Goal: Book appointment/travel/reservation

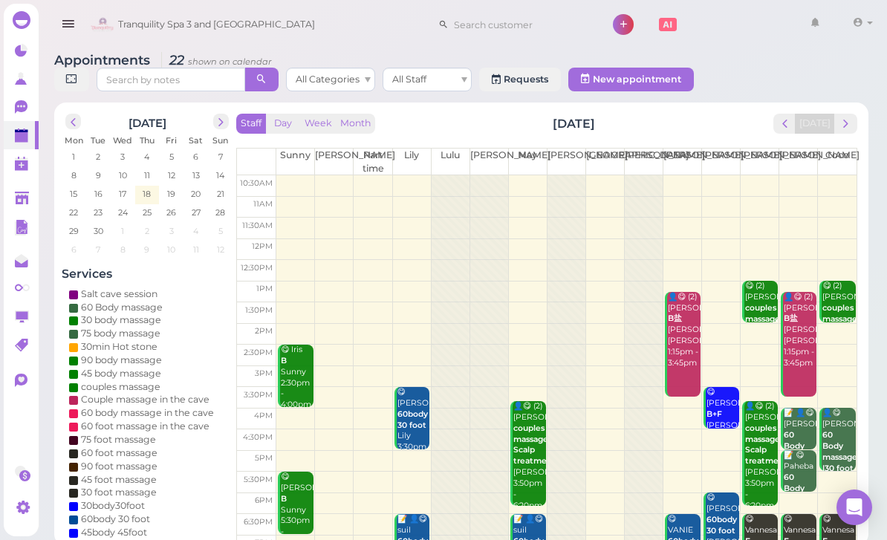
click at [850, 132] on button "next" at bounding box center [845, 124] width 23 height 20
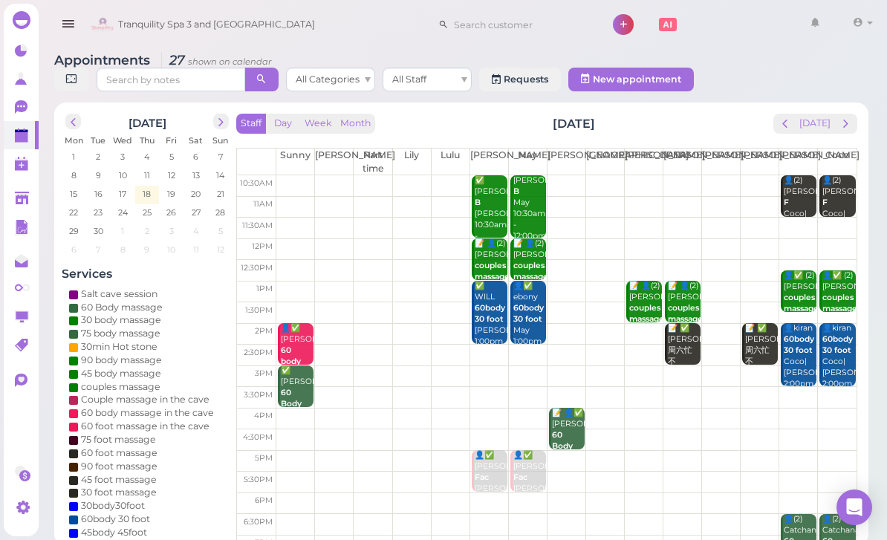
click at [291, 204] on td at bounding box center [566, 207] width 580 height 22
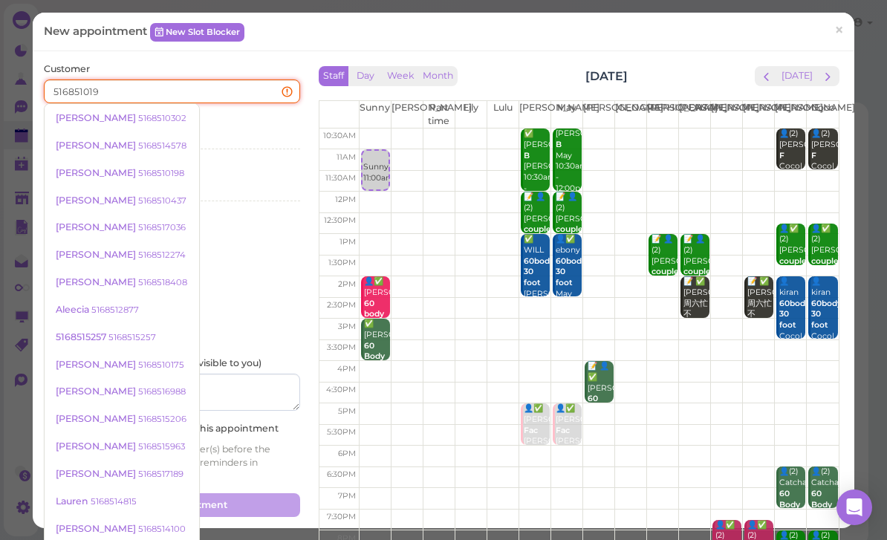
type input "5168510198"
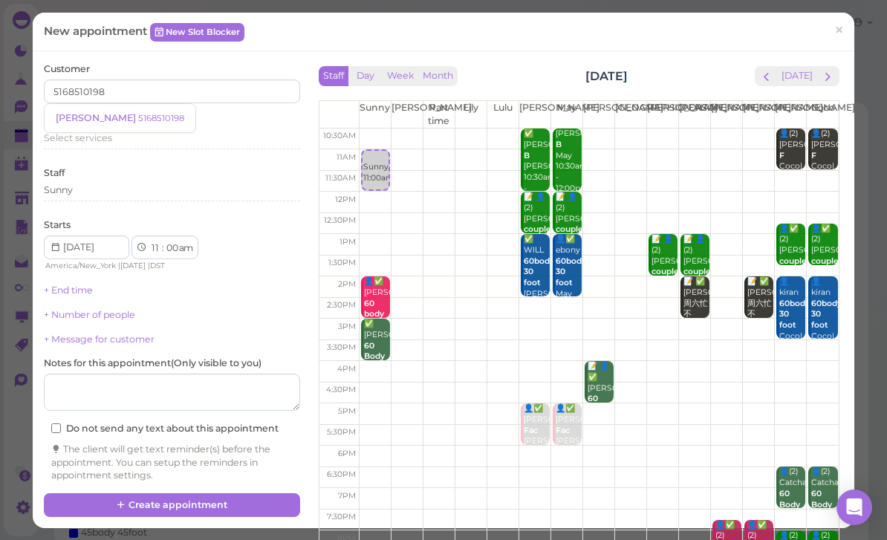
click at [110, 125] on link "[PERSON_NAME] 5168510198" at bounding box center [120, 118] width 151 height 28
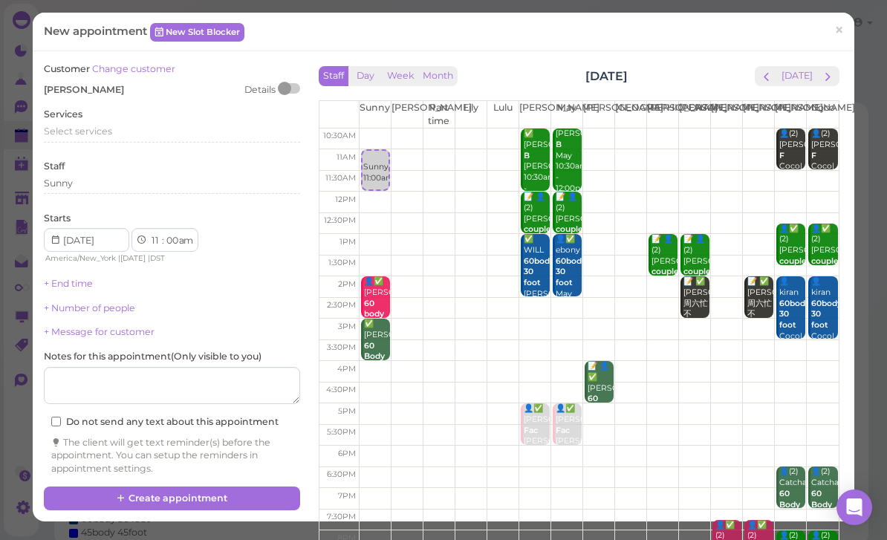
click at [103, 118] on div "Services Select services" at bounding box center [172, 128] width 256 height 41
click at [103, 131] on span "Select services" at bounding box center [78, 131] width 68 height 11
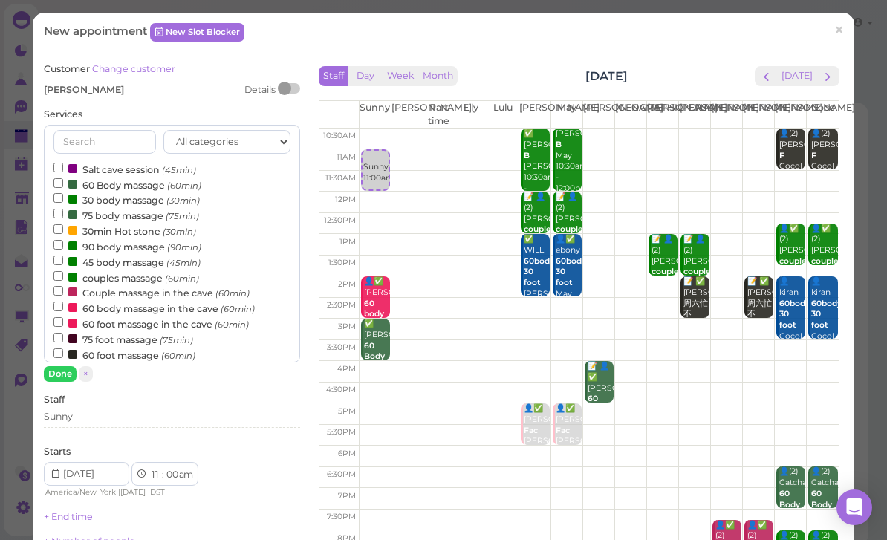
click at [119, 181] on label "60 Body massage (60min)" at bounding box center [128, 185] width 148 height 16
click at [63, 181] on input "60 Body massage (60min)" at bounding box center [59, 183] width 10 height 10
click at [62, 371] on button "Done" at bounding box center [60, 374] width 33 height 16
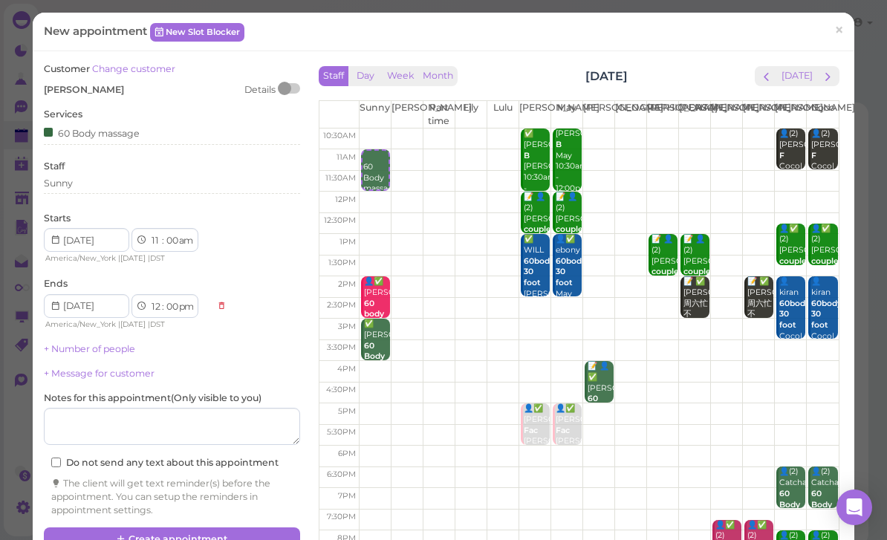
click at [259, 535] on button "Create appointment" at bounding box center [172, 540] width 256 height 24
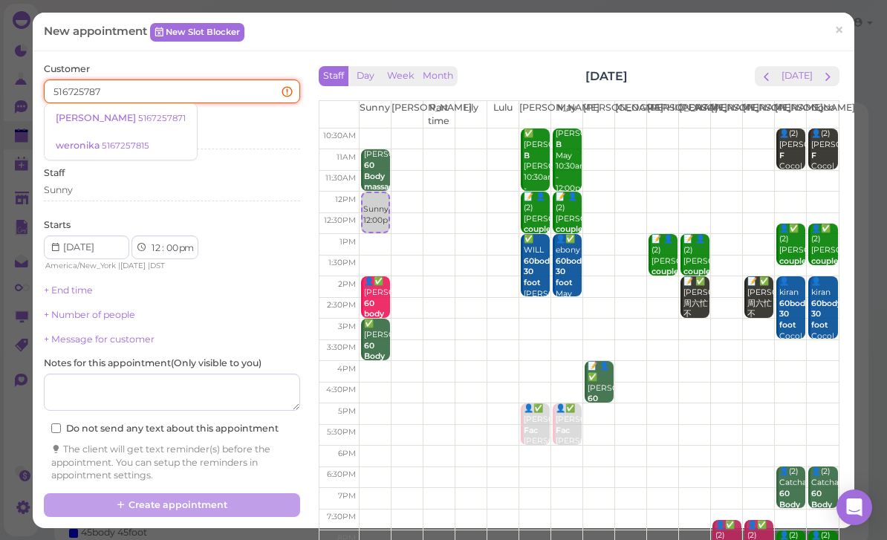
type input "5167257871"
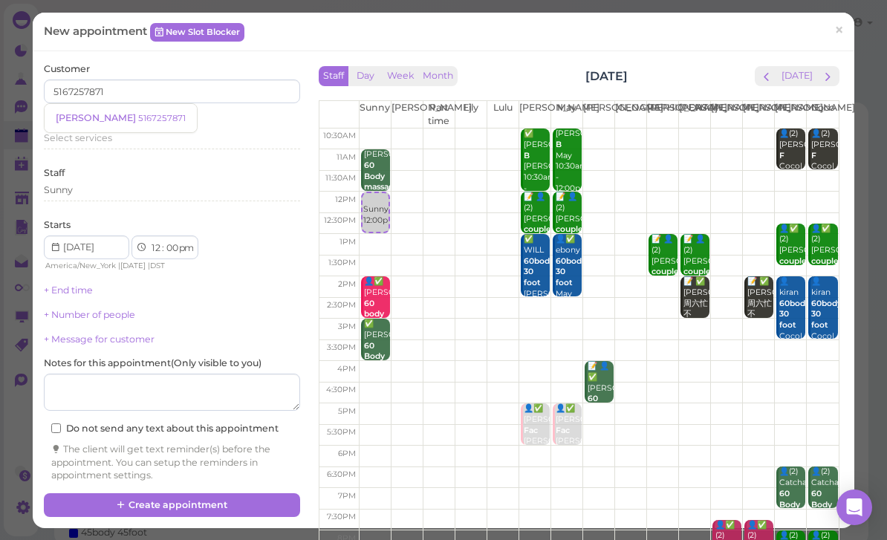
click at [138, 122] on small "5167257871" at bounding box center [162, 118] width 48 height 10
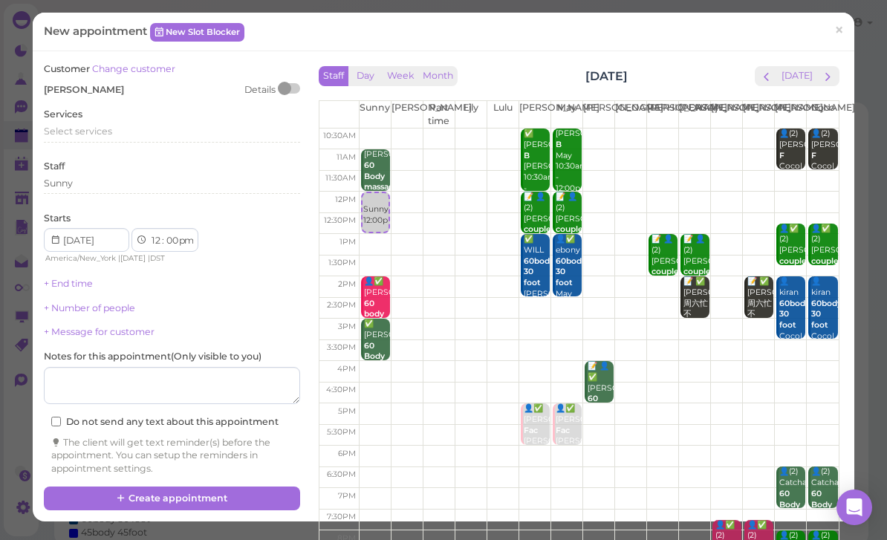
click at [104, 129] on span "Select services" at bounding box center [78, 131] width 68 height 11
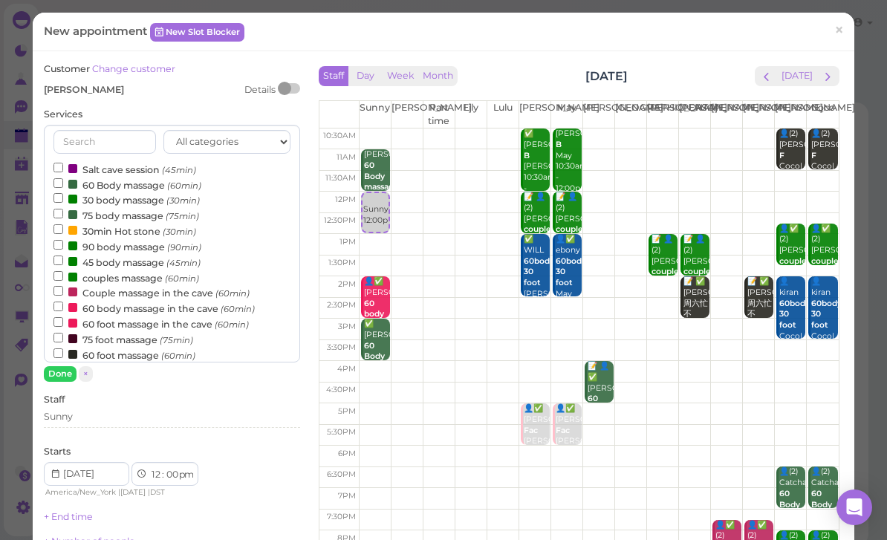
click at [123, 177] on label "60 Body massage (60min)" at bounding box center [128, 185] width 148 height 16
click at [63, 178] on input "60 Body massage (60min)" at bounding box center [59, 183] width 10 height 10
click at [62, 366] on button "Done" at bounding box center [60, 374] width 33 height 16
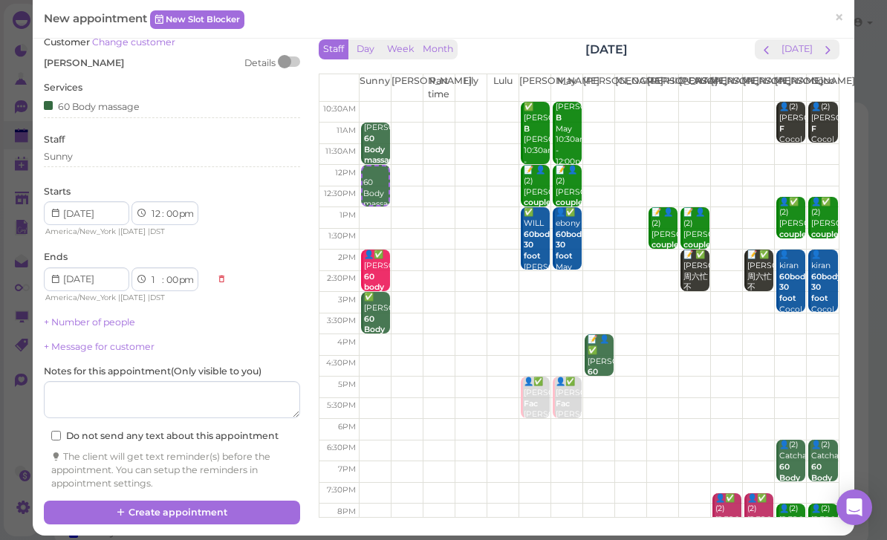
scroll to position [26, 0]
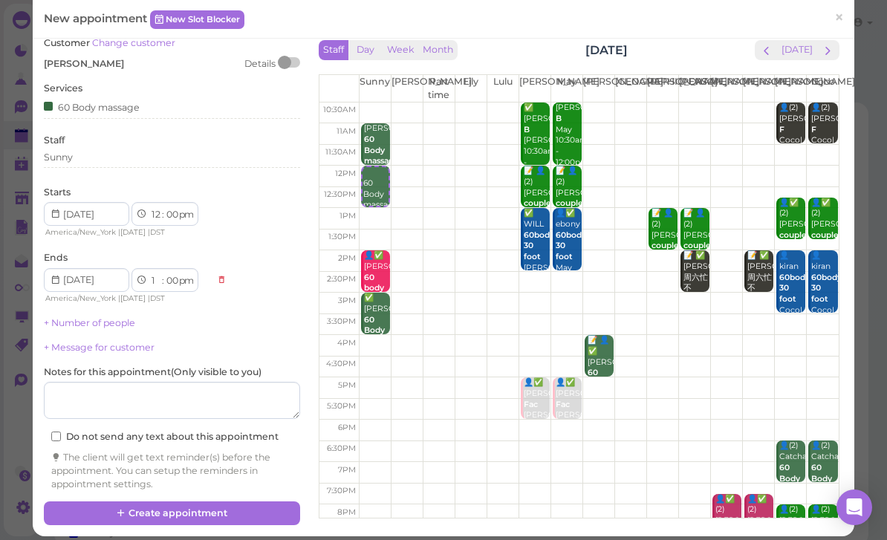
click at [117, 107] on div "60 Body massage" at bounding box center [92, 107] width 96 height 16
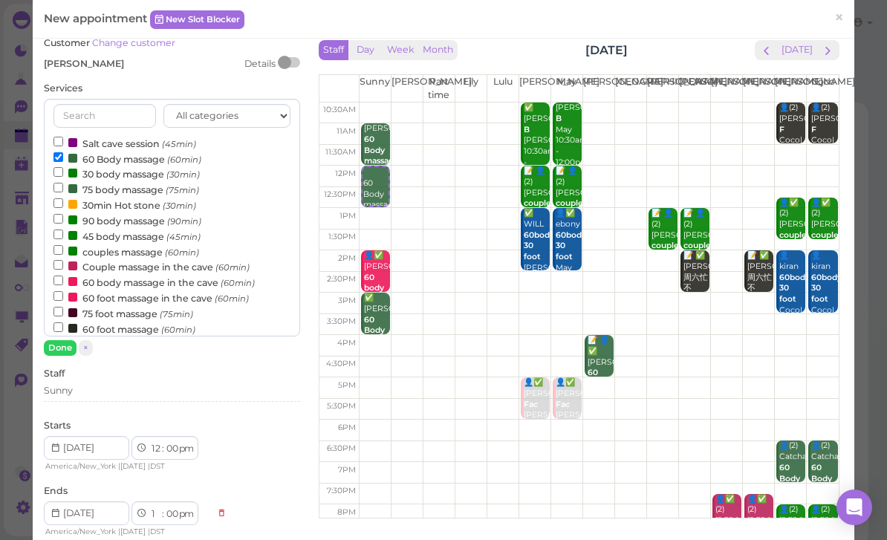
click at [120, 214] on label "90 body massage (90min)" at bounding box center [128, 221] width 148 height 16
click at [63, 214] on input "90 body massage (90min)" at bounding box center [59, 219] width 10 height 10
select select "2"
select select "30"
click at [121, 157] on label "60 Body massage (60min)" at bounding box center [128, 159] width 148 height 16
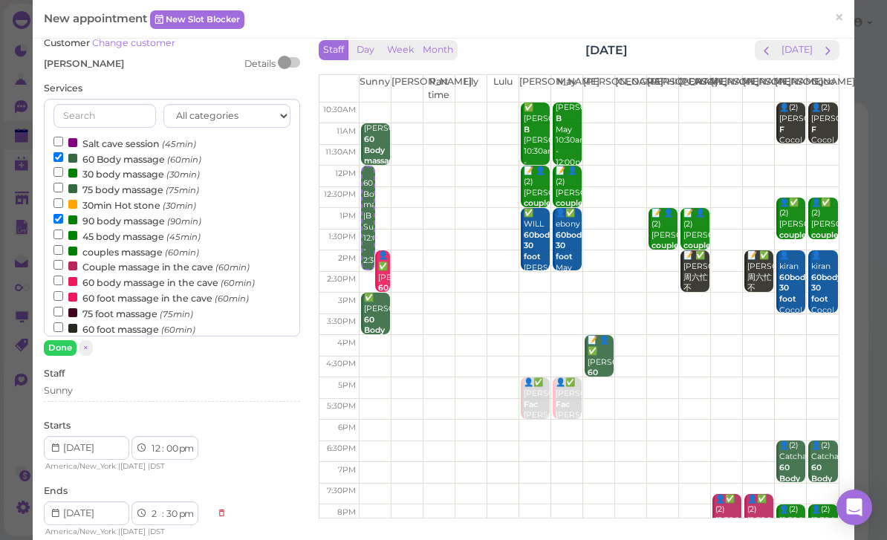
click at [63, 157] on input "60 Body massage (60min)" at bounding box center [59, 157] width 10 height 10
select select "1"
click at [71, 347] on button "Done" at bounding box center [60, 348] width 33 height 16
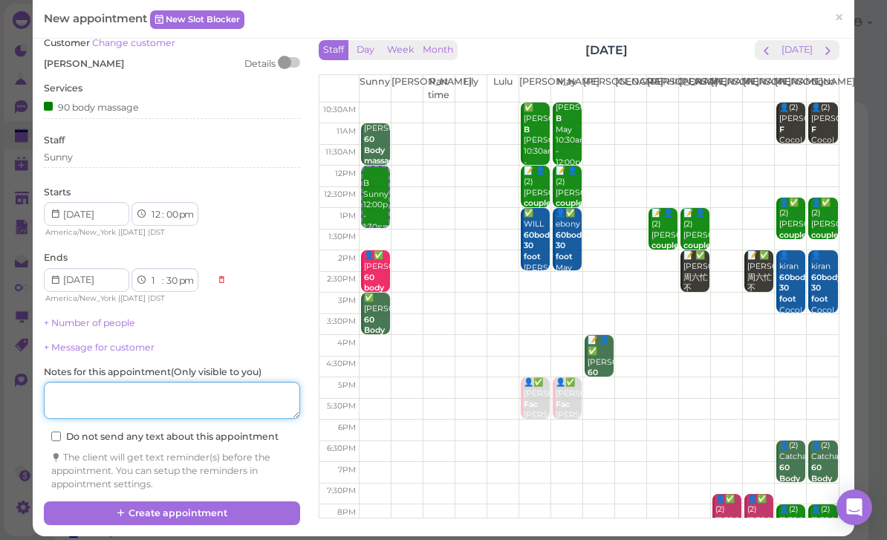
click at [215, 395] on textarea at bounding box center [172, 400] width 256 height 37
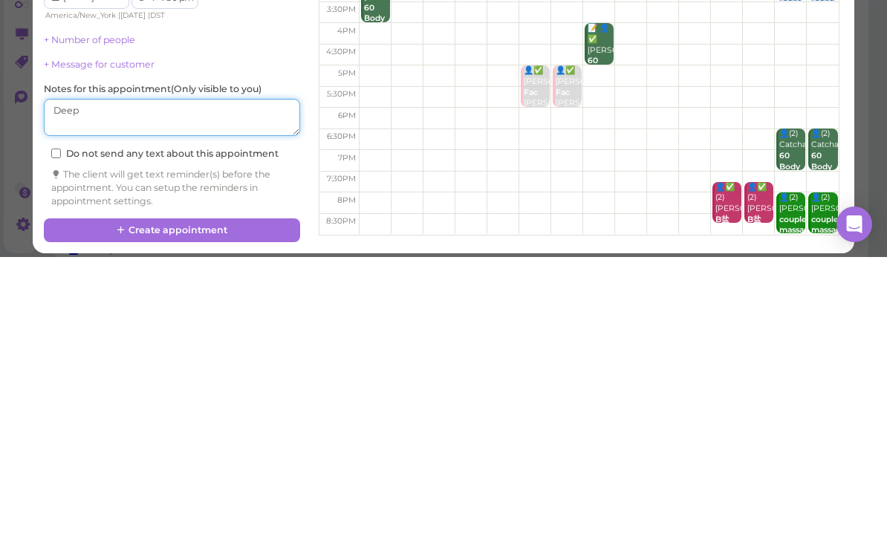
scroll to position [29, 0]
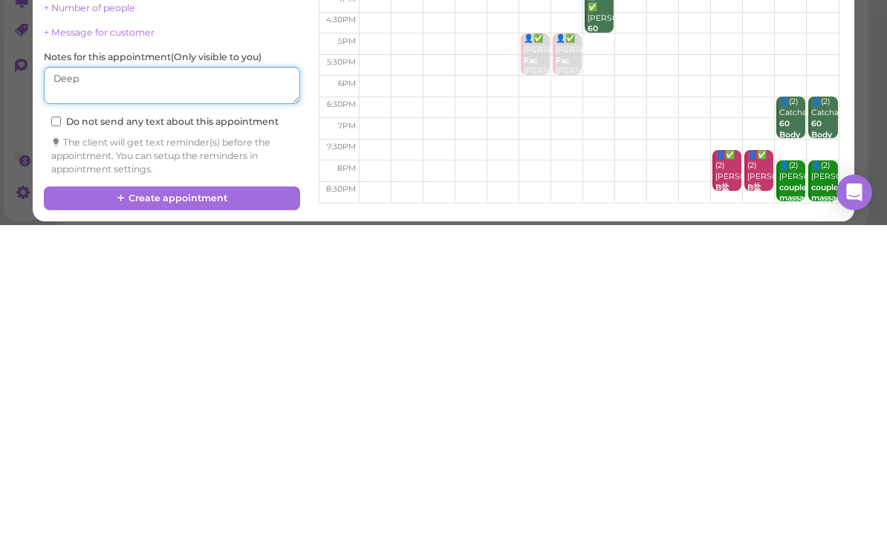
type textarea "Deep"
click at [224, 502] on button "Create appointment" at bounding box center [172, 514] width 256 height 24
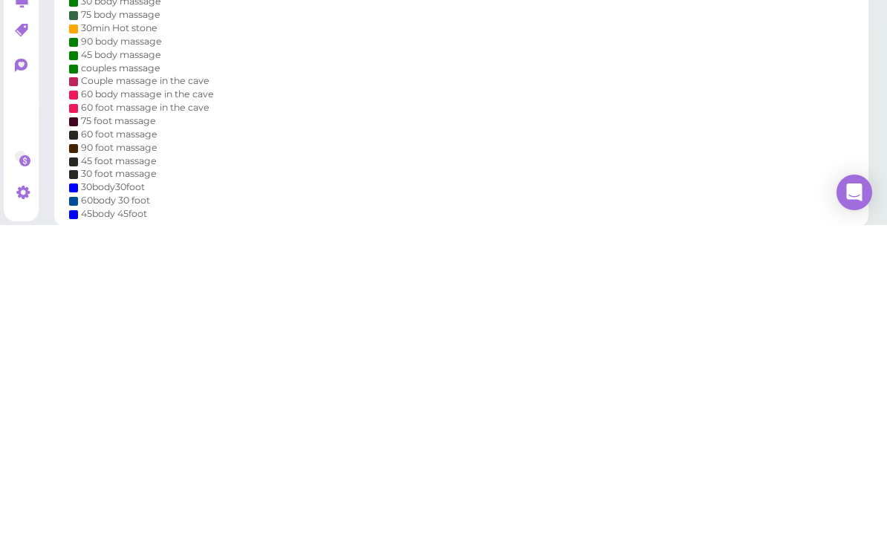
scroll to position [53, 0]
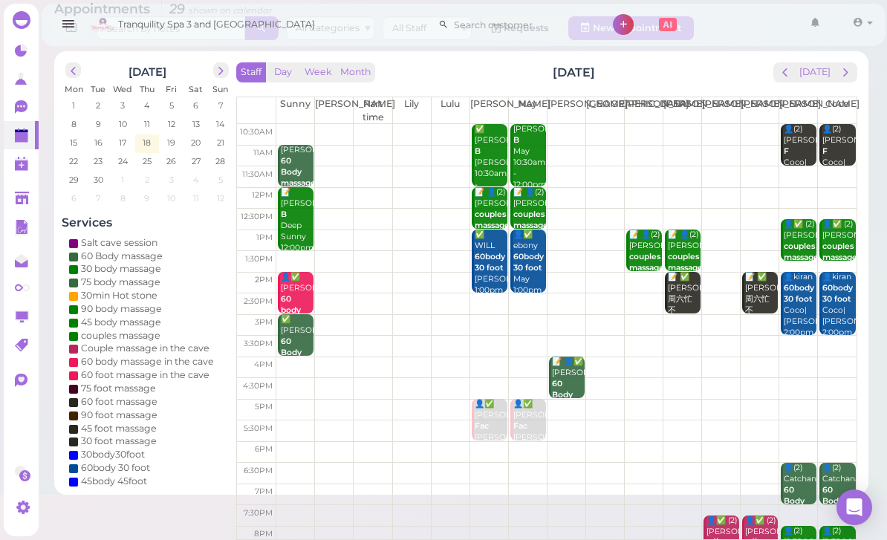
click at [849, 71] on span "next" at bounding box center [846, 72] width 14 height 14
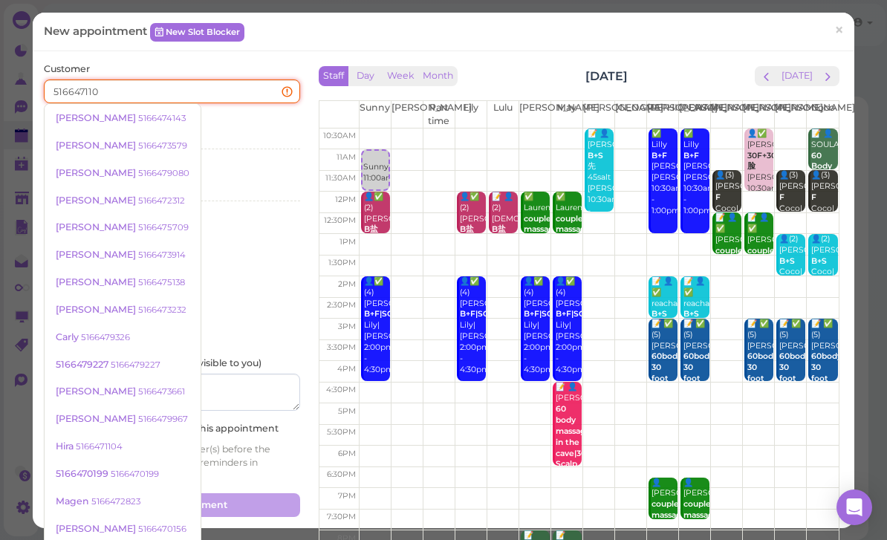
type input "5166471104"
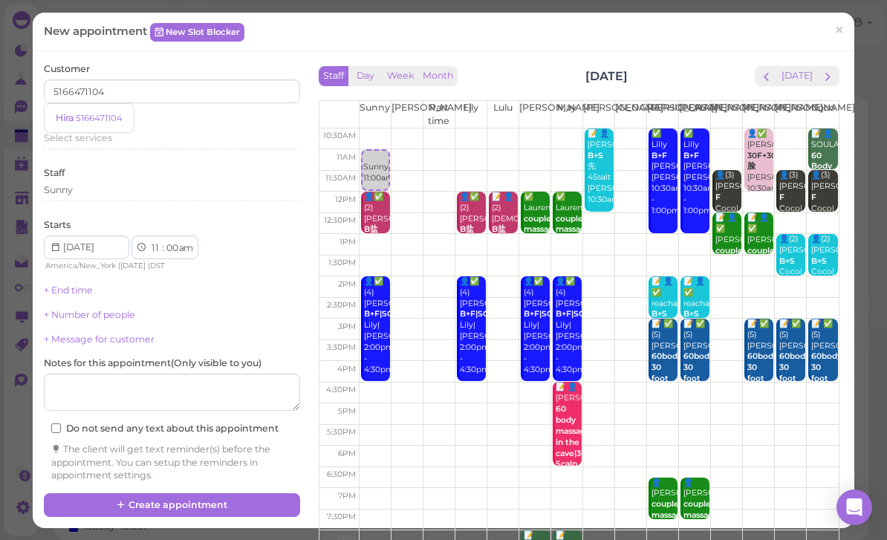
click at [100, 117] on small "5166471104" at bounding box center [99, 118] width 47 height 10
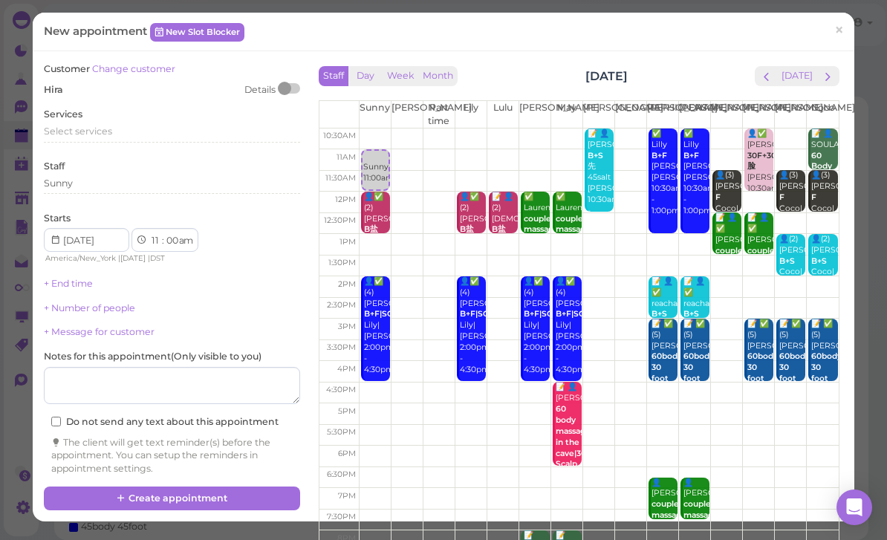
click at [97, 131] on span "Select services" at bounding box center [78, 131] width 68 height 11
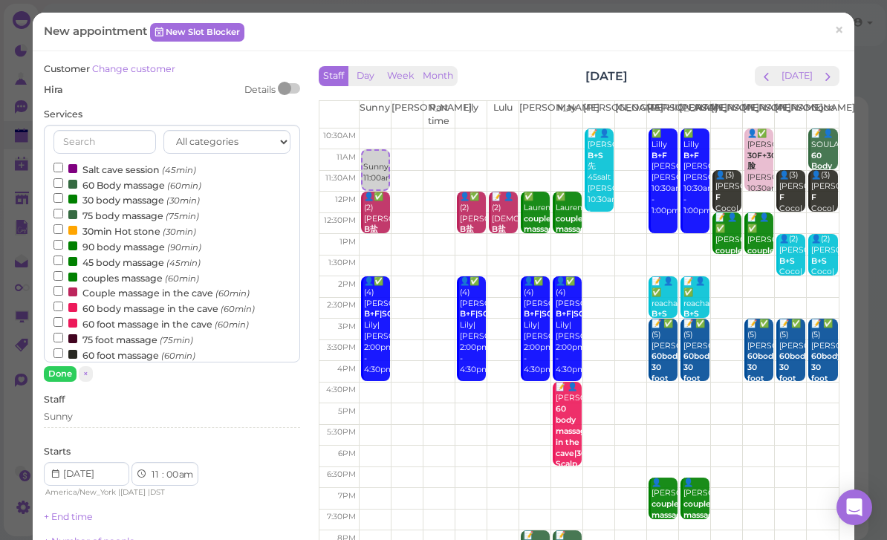
click at [129, 178] on label "60 Body massage (60min)" at bounding box center [128, 185] width 148 height 16
click at [63, 178] on input "60 Body massage (60min)" at bounding box center [59, 183] width 10 height 10
click at [68, 369] on button "Done" at bounding box center [60, 374] width 33 height 16
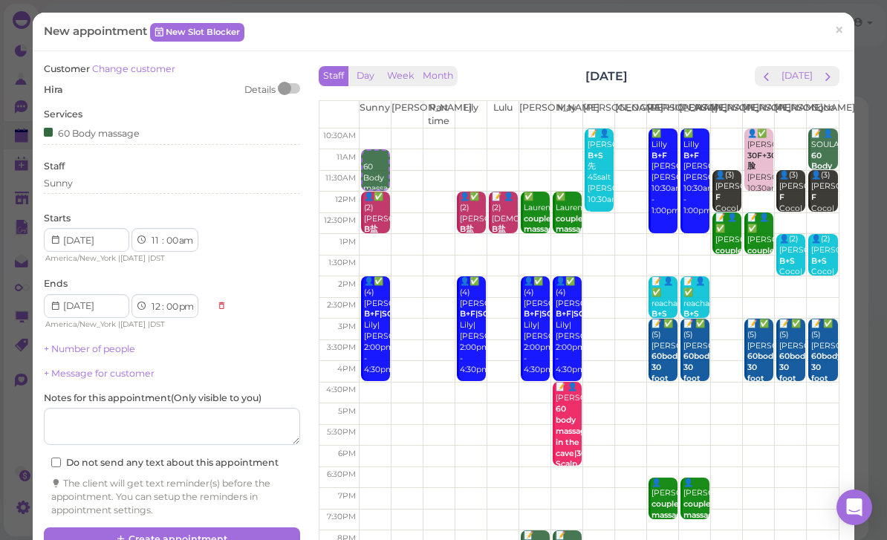
click at [213, 534] on button "Create appointment" at bounding box center [172, 540] width 256 height 24
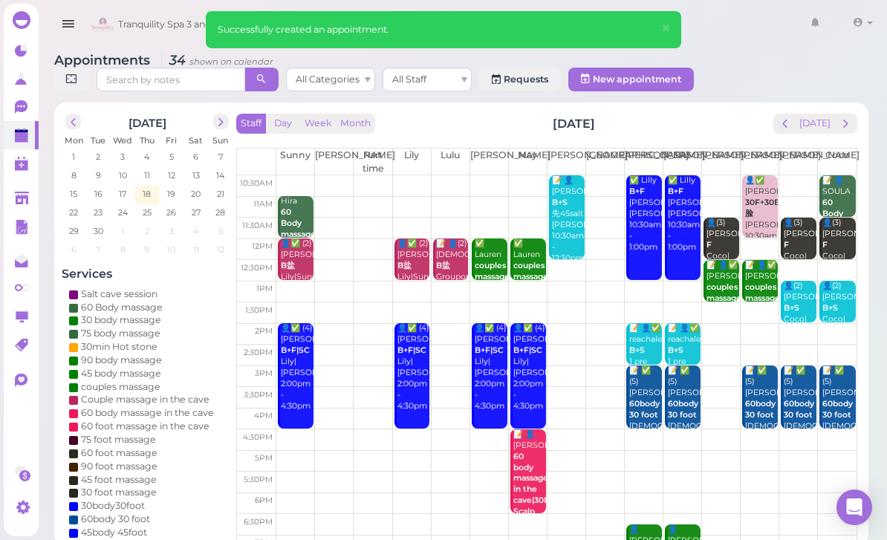
scroll to position [0, 0]
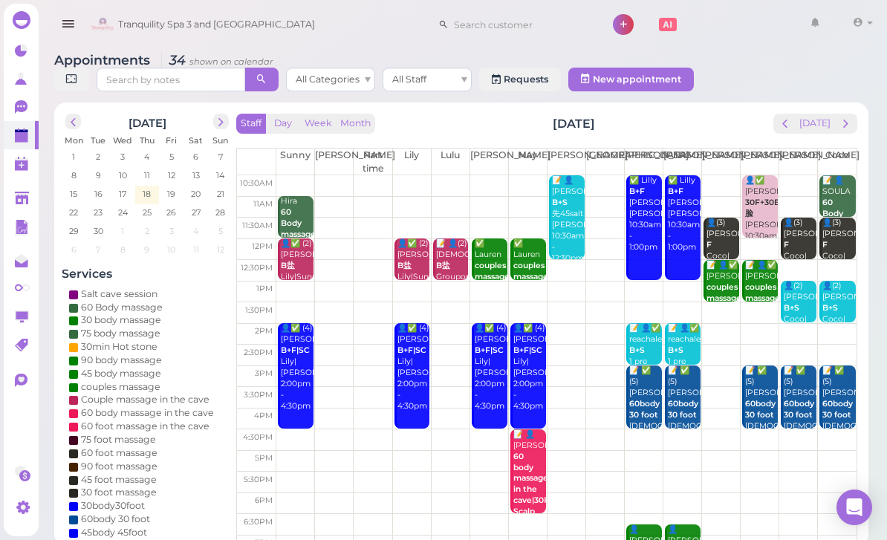
click at [782, 125] on span "prev" at bounding box center [785, 124] width 14 height 14
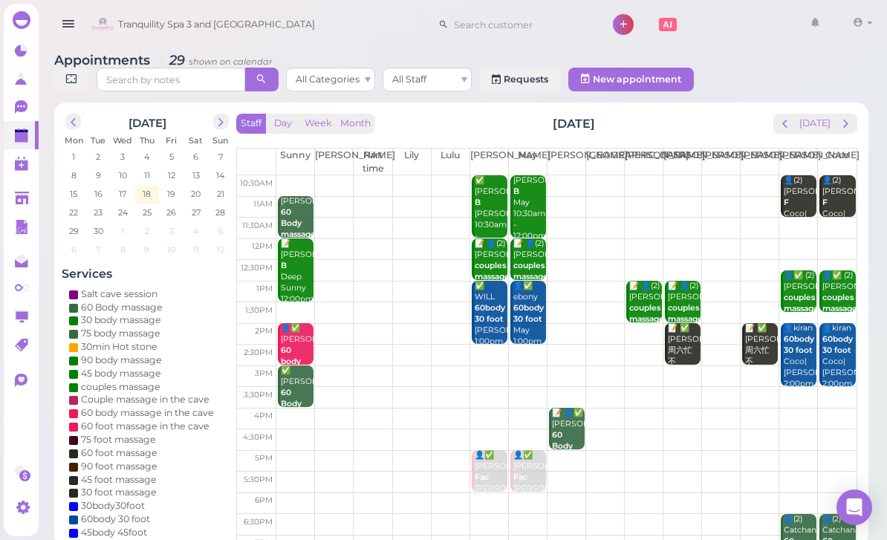
click at [522, 265] on b "couples massage" at bounding box center [530, 271] width 35 height 21
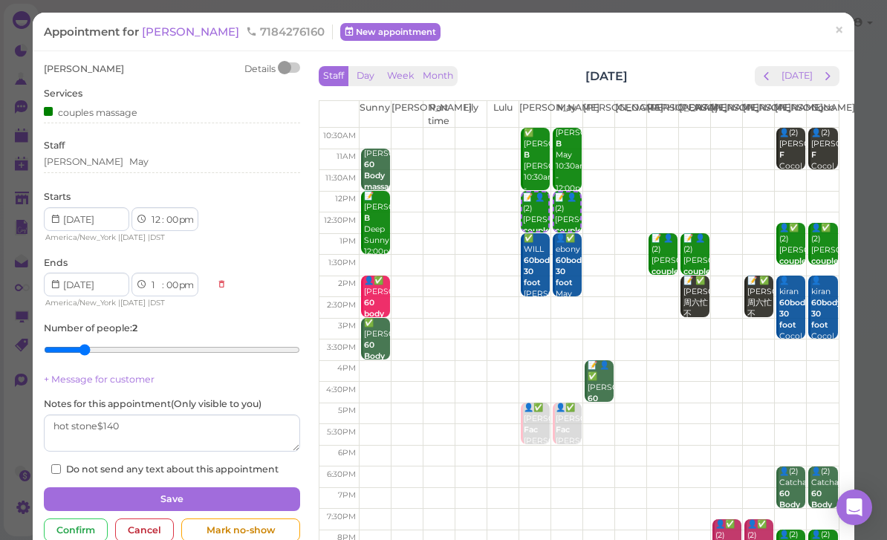
click at [843, 30] on span "×" at bounding box center [839, 30] width 10 height 21
